Goal: Transaction & Acquisition: Obtain resource

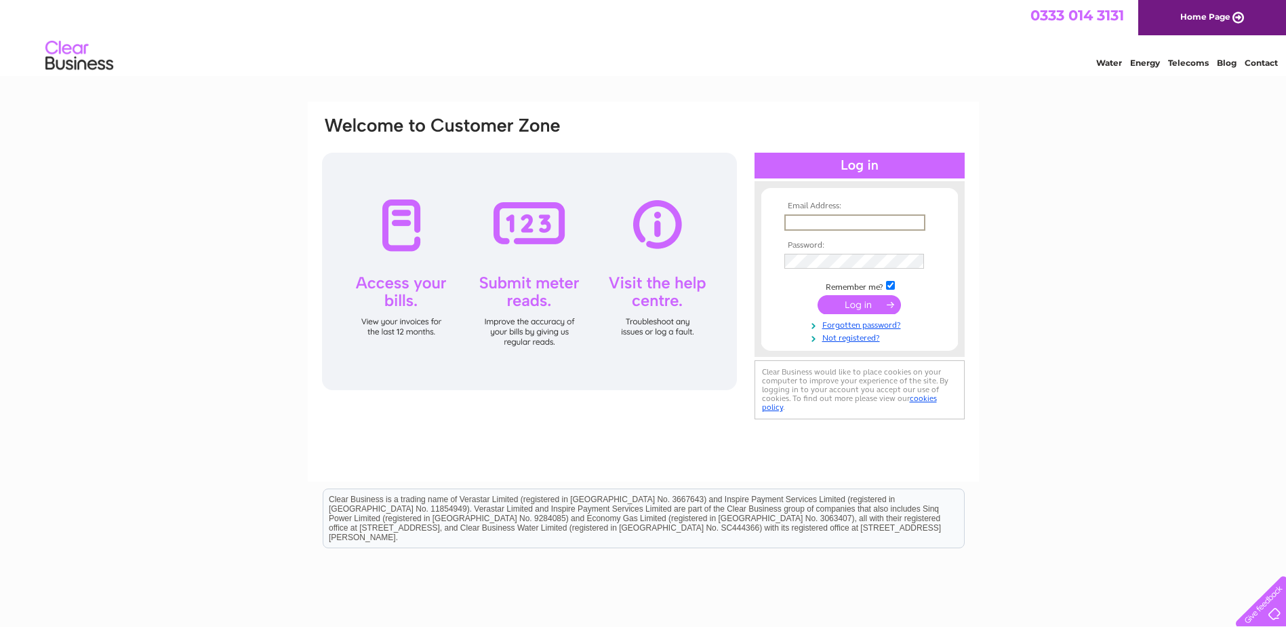
drag, startPoint x: 803, startPoint y: 222, endPoint x: 826, endPoint y: 222, distance: 23.1
click at [803, 222] on input "text" at bounding box center [855, 222] width 141 height 16
paste input "purchasing@learningcurvegroup.co.uk"
type input "purchasing@learningcurvegroup.co.uk"
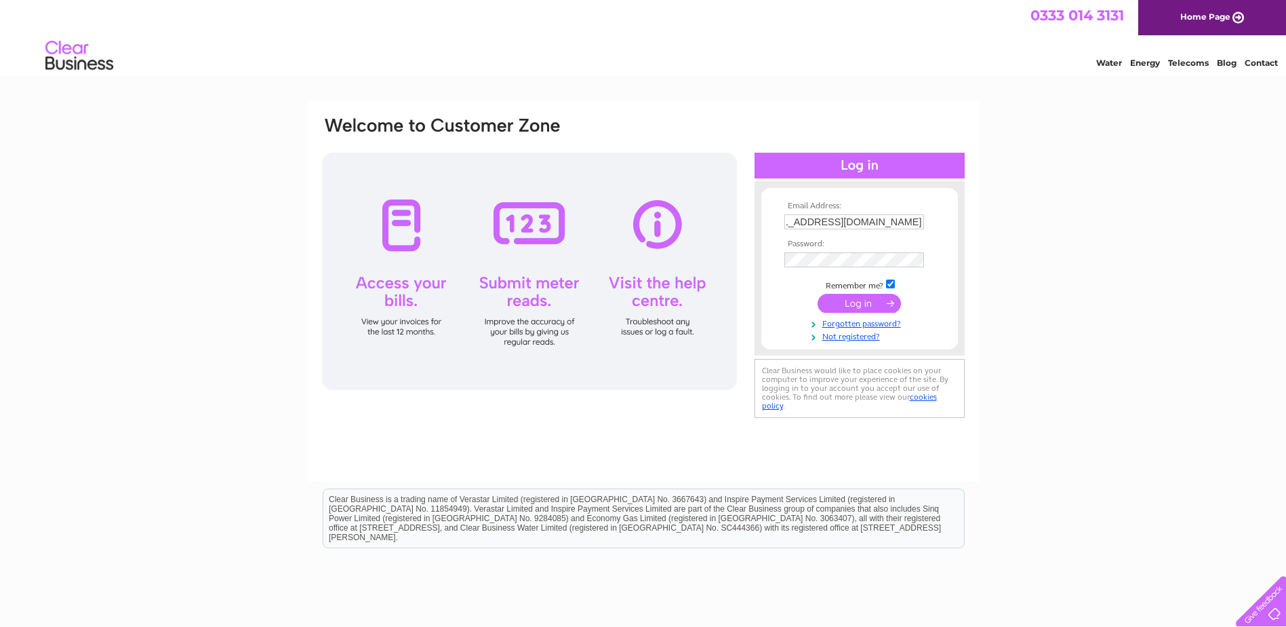
scroll to position [0, 0]
click at [872, 303] on input "submit" at bounding box center [859, 304] width 83 height 19
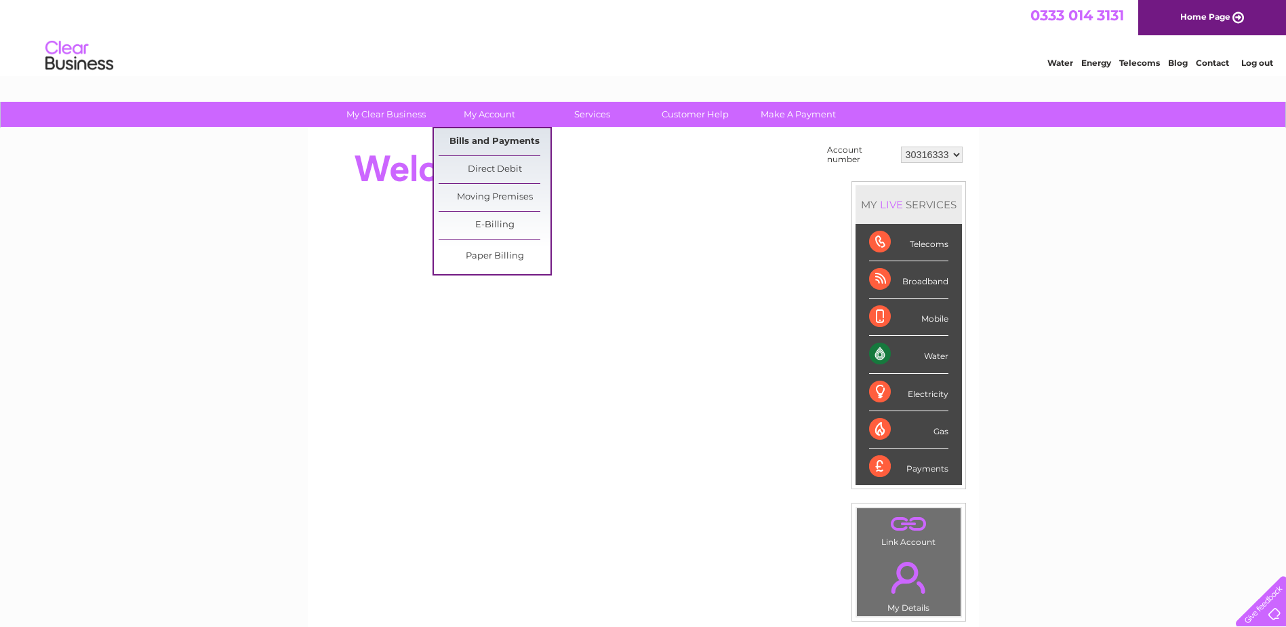
click at [483, 132] on link "Bills and Payments" at bounding box center [495, 141] width 112 height 27
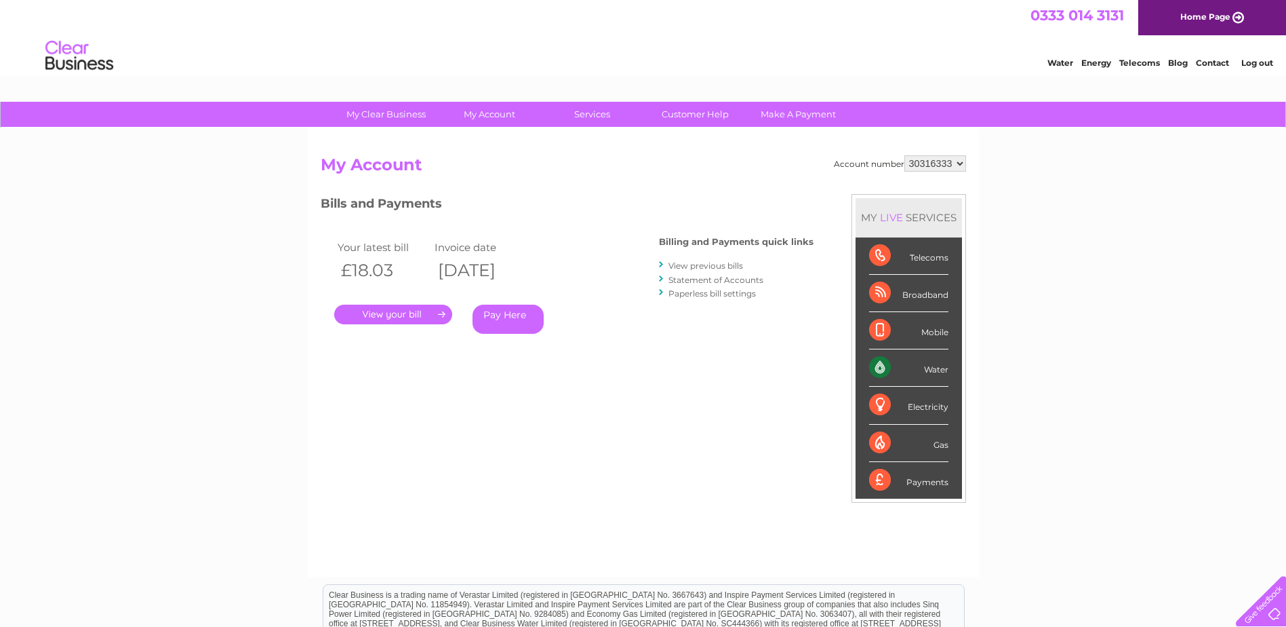
click at [389, 311] on link "." at bounding box center [393, 314] width 118 height 20
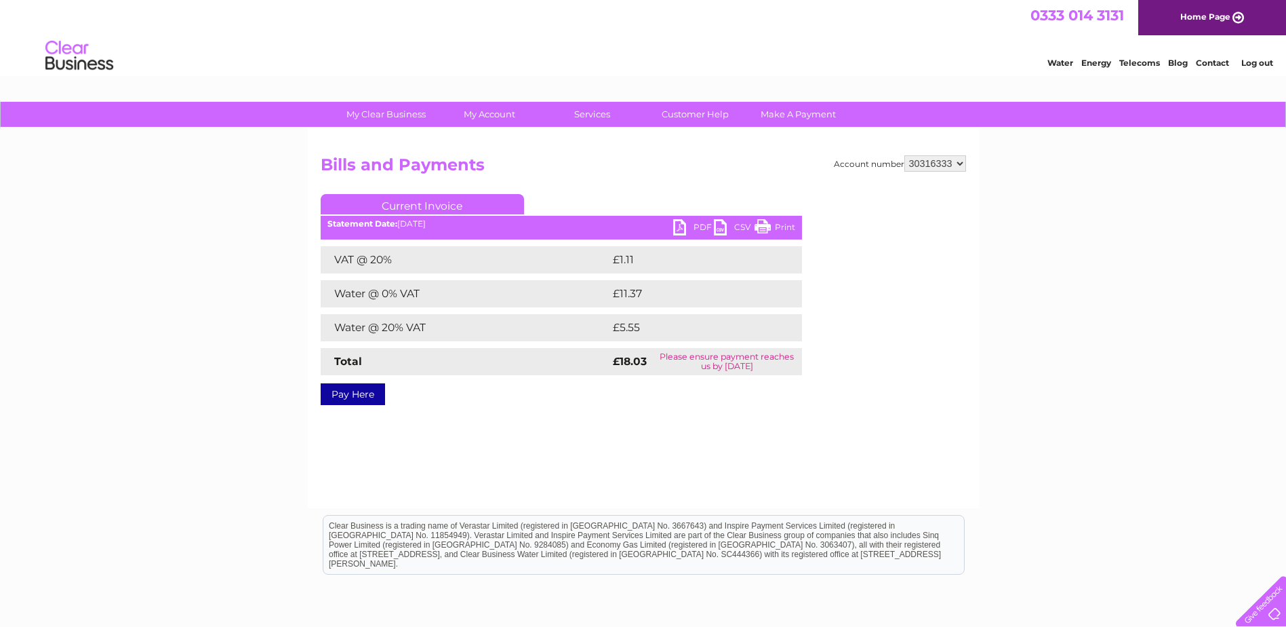
click at [692, 216] on ul "Current Invoice" at bounding box center [561, 206] width 481 height 25
click at [679, 223] on link "PDF" at bounding box center [693, 229] width 41 height 20
